Goal: Browse casually: Explore the website without a specific task or goal

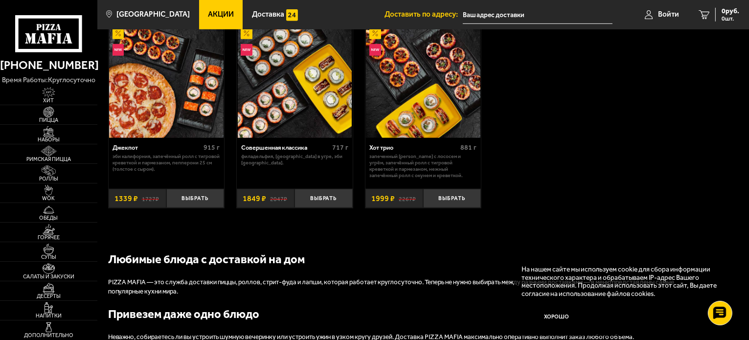
scroll to position [685, 0]
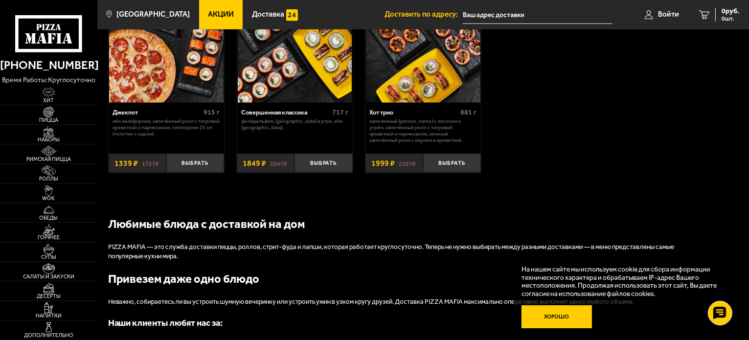
click at [550, 316] on button "Хорошо" at bounding box center [557, 316] width 70 height 23
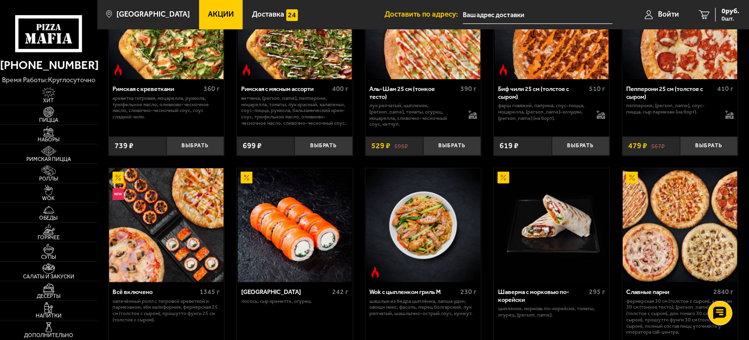
scroll to position [216, 0]
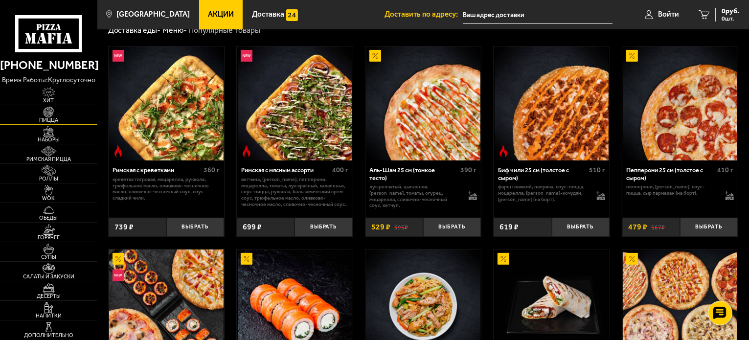
click at [49, 111] on img at bounding box center [49, 112] width 30 height 11
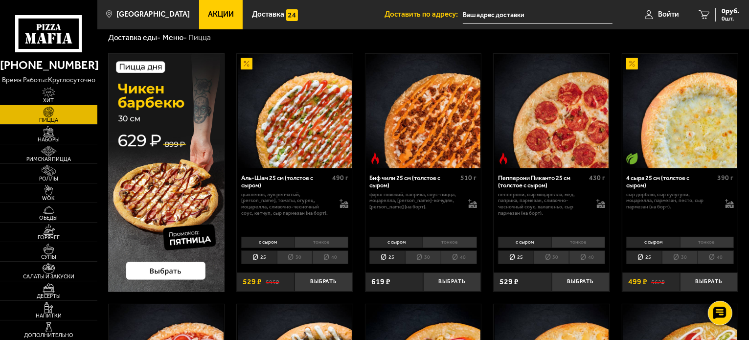
scroll to position [49, 0]
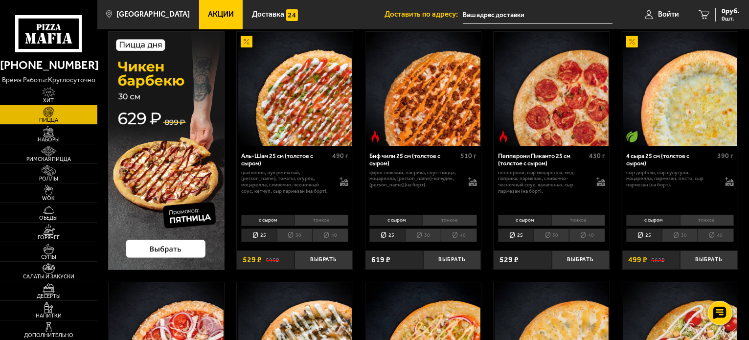
click at [686, 236] on li "30" at bounding box center [680, 236] width 36 height 14
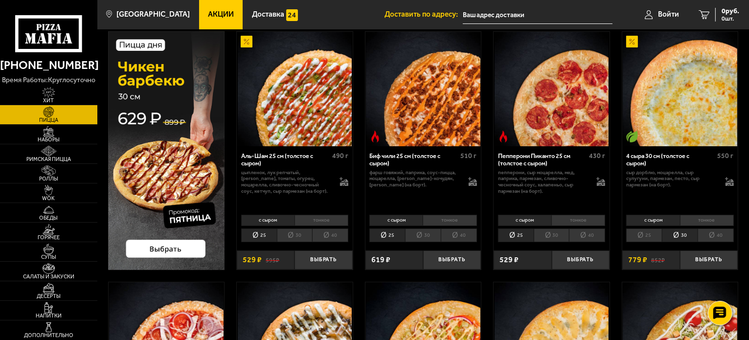
click at [708, 237] on li "40" at bounding box center [716, 236] width 36 height 14
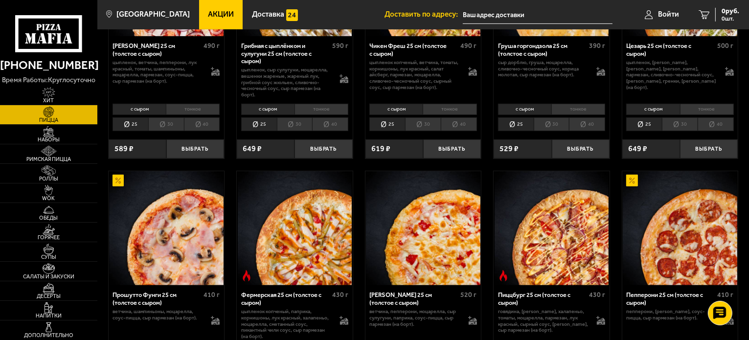
scroll to position [441, 0]
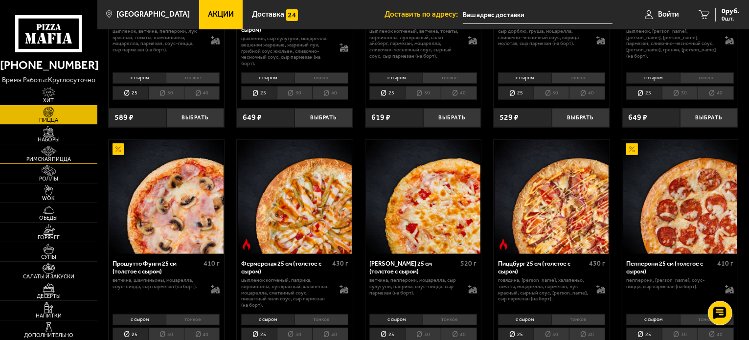
click at [69, 147] on link "Римская пицца" at bounding box center [48, 153] width 97 height 19
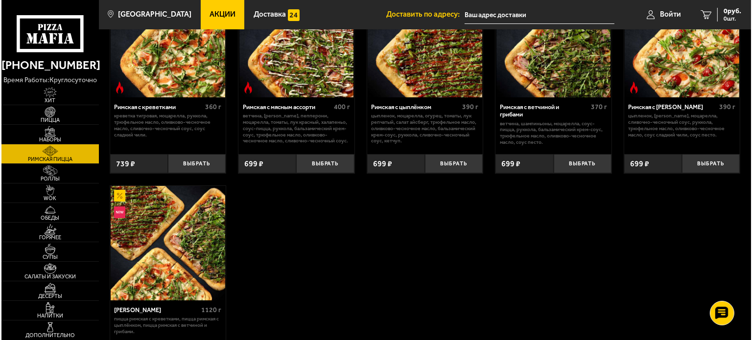
scroll to position [147, 0]
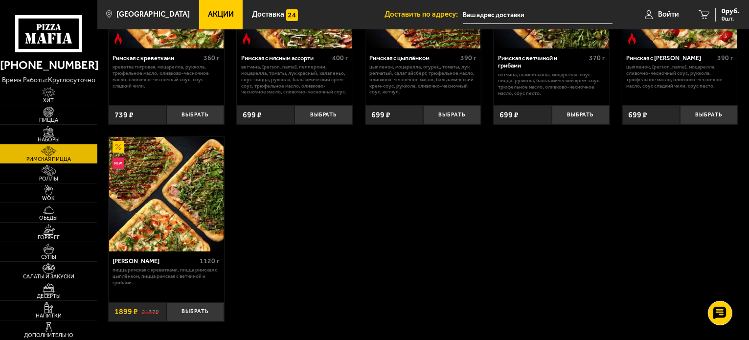
click at [206, 201] on img at bounding box center [166, 194] width 115 height 115
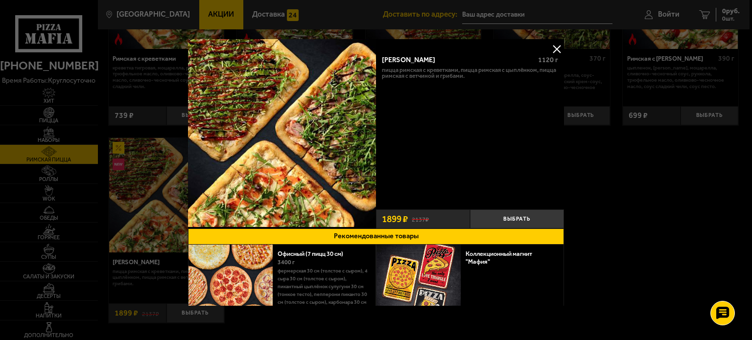
click at [664, 209] on div at bounding box center [376, 170] width 752 height 340
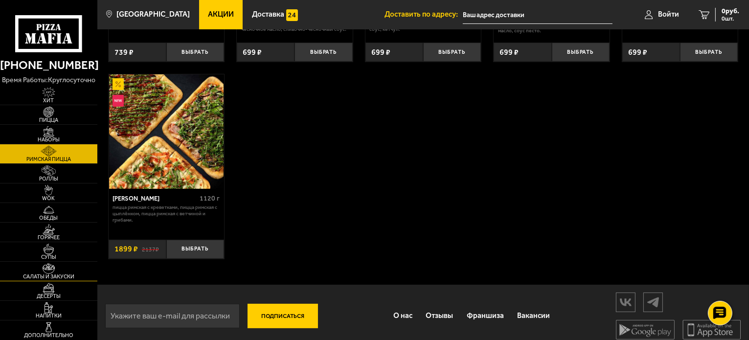
scroll to position [218, 0]
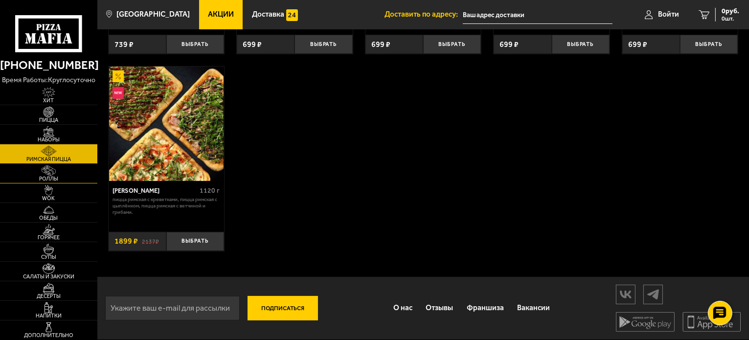
click at [51, 177] on span "Роллы" at bounding box center [48, 178] width 97 height 5
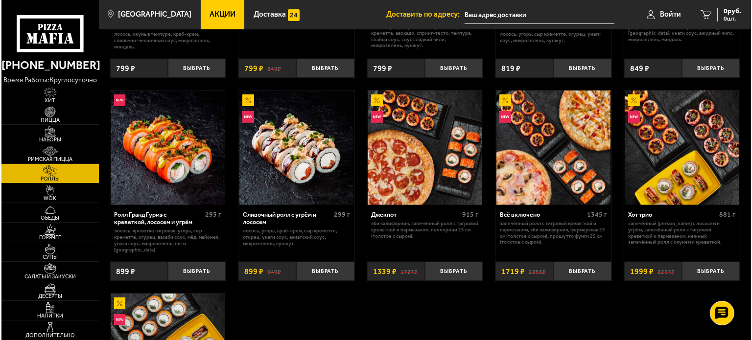
scroll to position [489, 0]
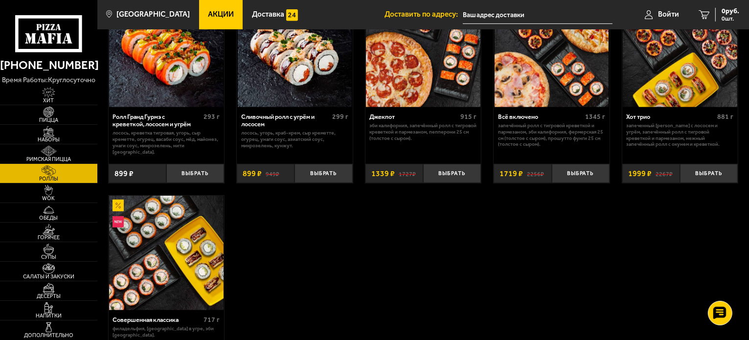
click at [559, 139] on p "Запечённый ролл с тигровой креветкой и пармезаном, Эби Калифорния, Фермерская 2…" at bounding box center [551, 135] width 107 height 25
click at [549, 74] on img at bounding box center [552, 50] width 115 height 115
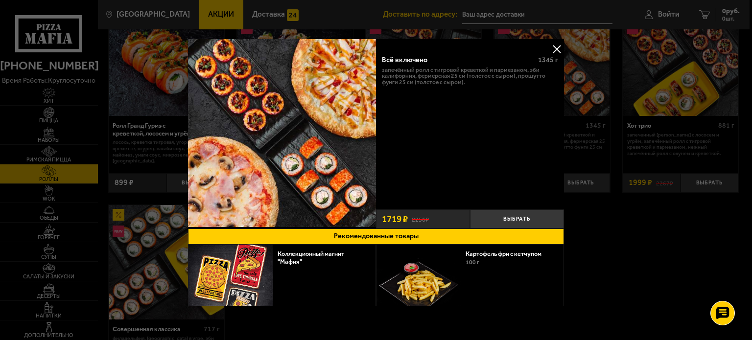
drag, startPoint x: 376, startPoint y: 67, endPoint x: 489, endPoint y: 66, distance: 113.1
click at [488, 64] on div "Всё включено 1345 г Запечённый ролл с тигровой креветкой и пармезаном, Эби Кали…" at bounding box center [470, 127] width 188 height 157
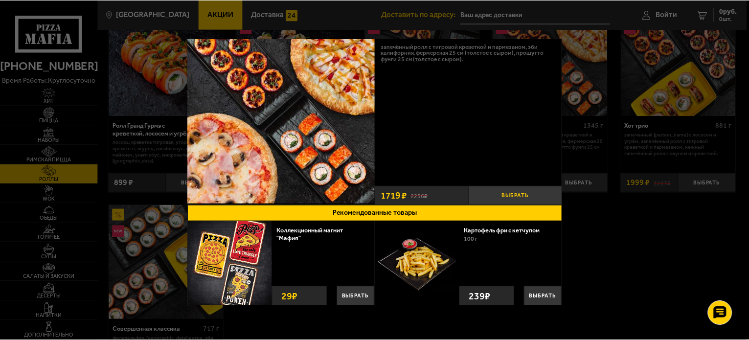
scroll to position [37, 0]
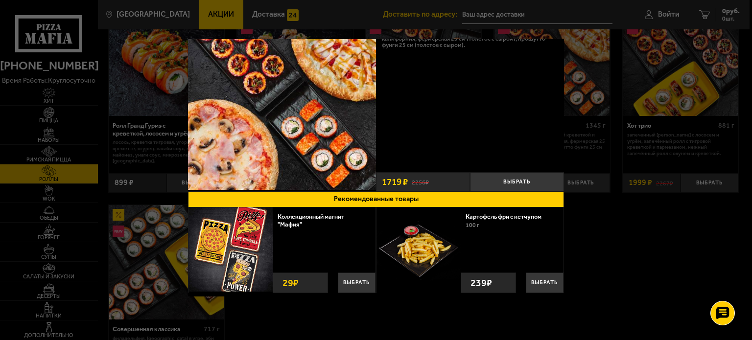
click at [681, 250] on div at bounding box center [376, 170] width 752 height 340
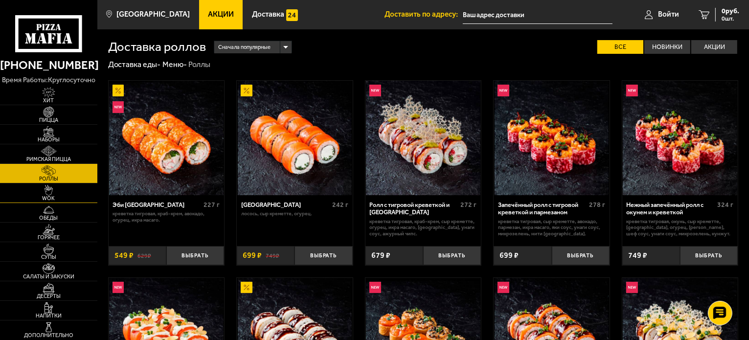
click at [58, 186] on img at bounding box center [49, 190] width 30 height 11
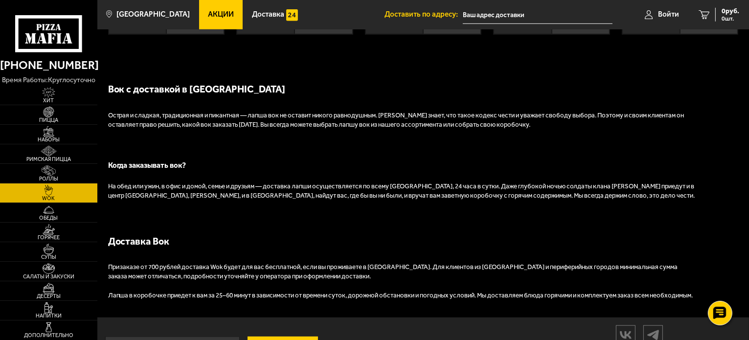
scroll to position [441, 0]
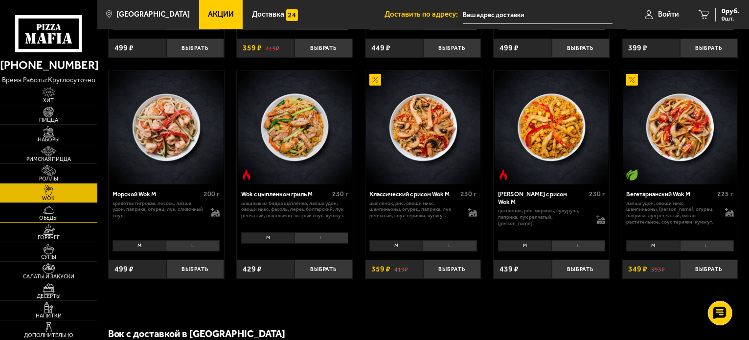
click at [59, 214] on img at bounding box center [49, 210] width 30 height 11
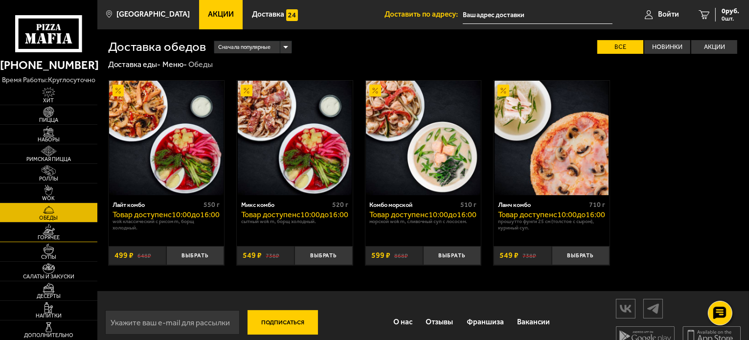
click at [57, 229] on img at bounding box center [49, 229] width 30 height 11
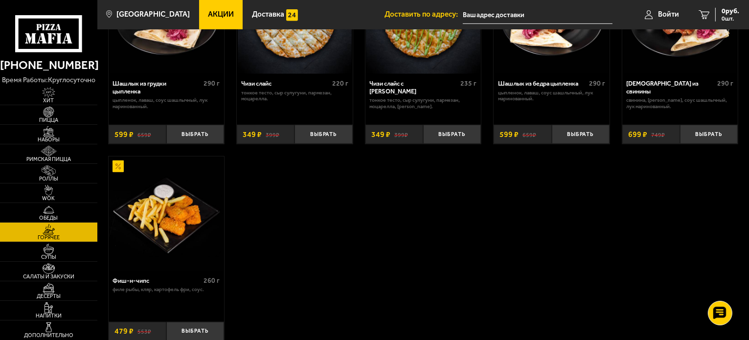
scroll to position [587, 0]
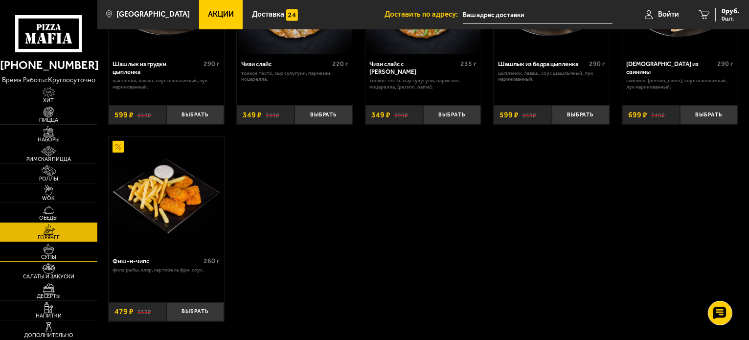
click at [47, 255] on span "Супы" at bounding box center [48, 257] width 97 height 5
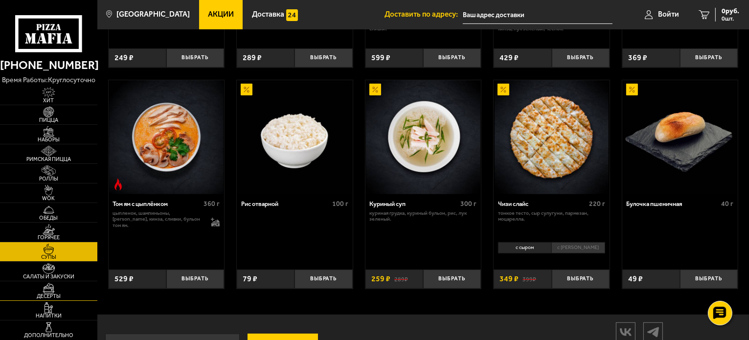
scroll to position [326, 0]
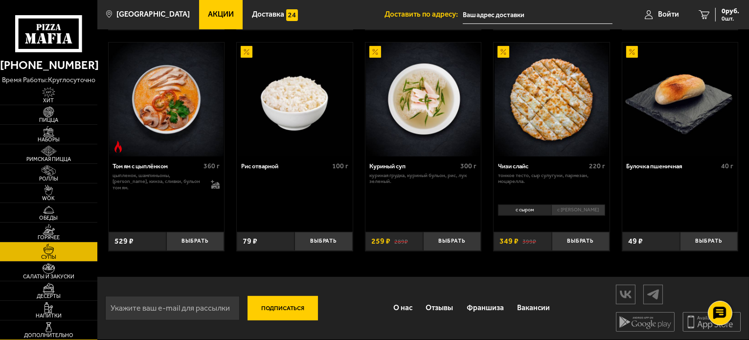
click at [46, 322] on img at bounding box center [49, 327] width 30 height 11
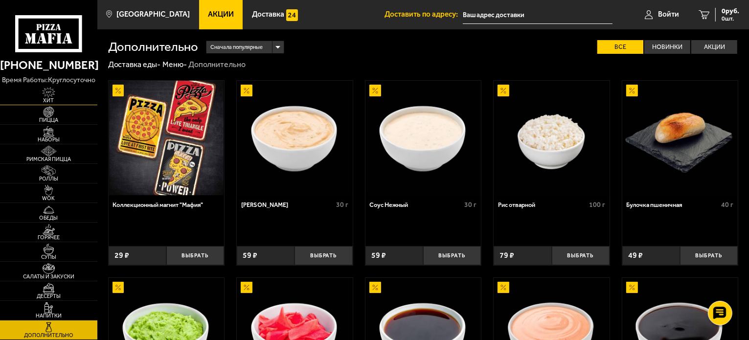
click at [35, 93] on img at bounding box center [49, 92] width 30 height 11
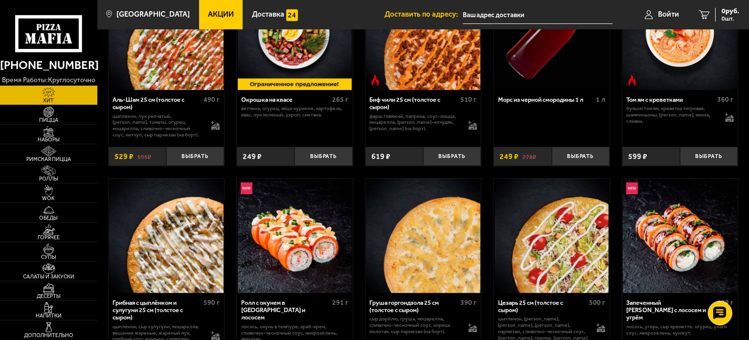
scroll to position [56, 0]
